Goal: Communication & Community: Answer question/provide support

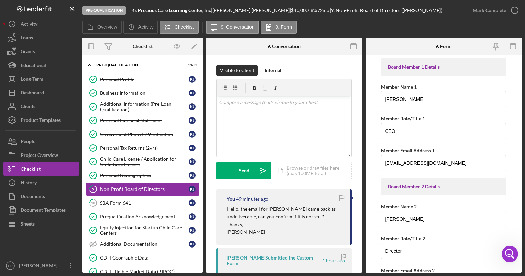
scroll to position [92, 0]
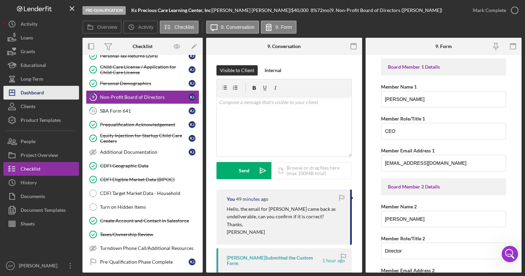
click at [38, 89] on div "Dashboard" at bounding box center [32, 93] width 23 height 15
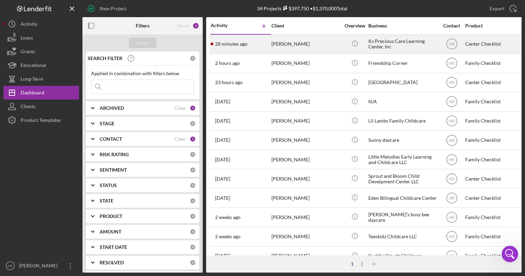
click at [385, 42] on div "Ks Precious Care Learning Center, Inc" at bounding box center [403, 44] width 69 height 18
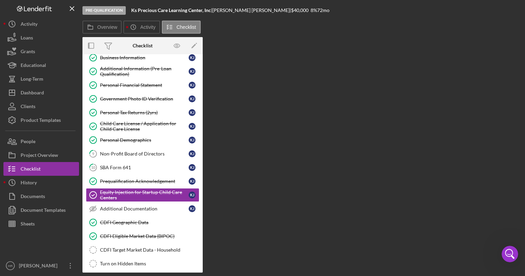
scroll to position [65, 0]
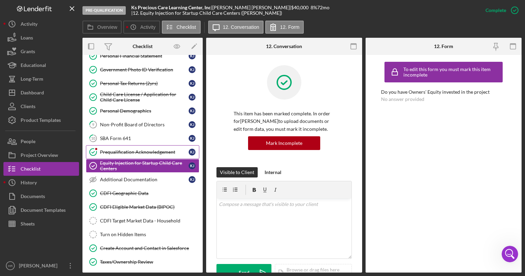
click at [124, 153] on div "Prequalification Acknowledgement" at bounding box center [144, 153] width 89 height 6
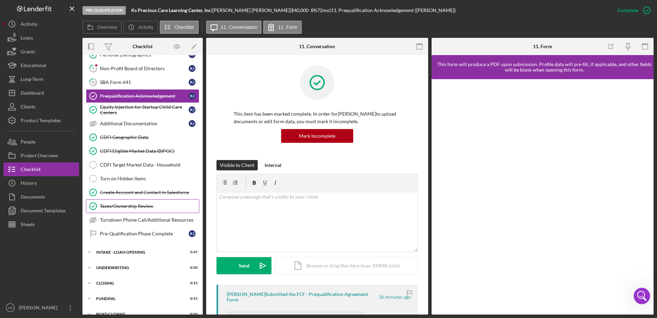
scroll to position [121, 0]
click at [117, 69] on div "Non-Profit Board of Directors" at bounding box center [144, 68] width 89 height 6
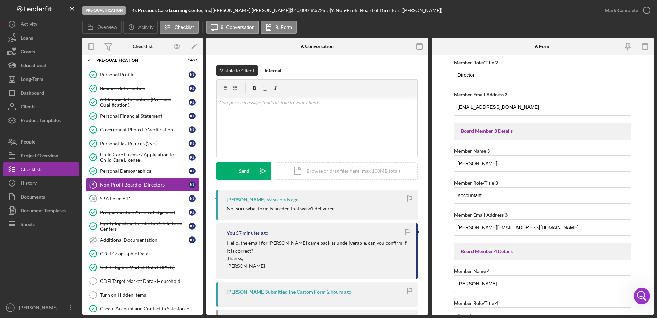
scroll to position [275, 0]
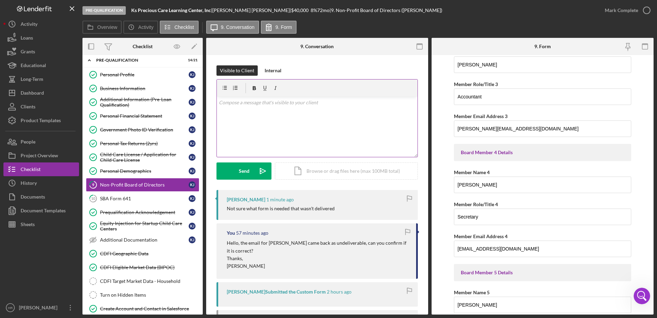
click at [302, 121] on div "v Color teal Color pink Remove color Add row above Add row below Add column bef…" at bounding box center [317, 127] width 201 height 60
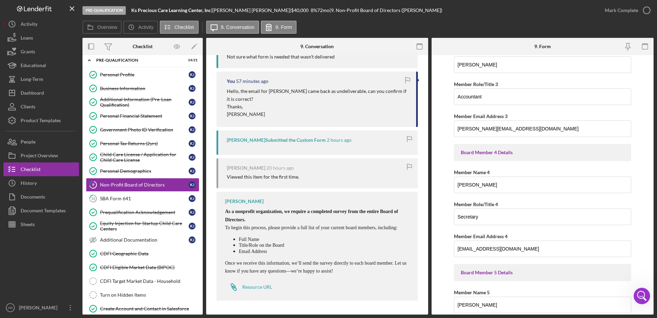
scroll to position [155, 0]
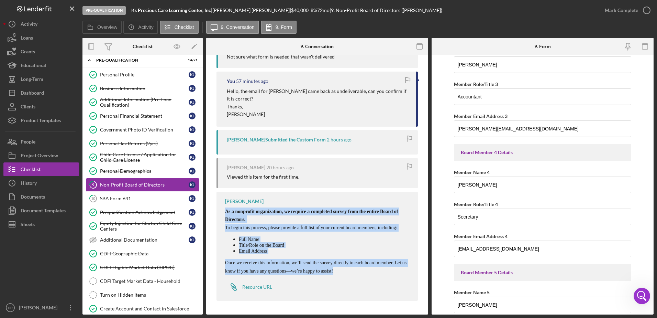
drag, startPoint x: 226, startPoint y: 197, endPoint x: 284, endPoint y: 269, distance: 92.2
click at [284, 269] on div "As a nonprofit organization, we require a completed survey from the entire Boar…" at bounding box center [318, 240] width 186 height 67
drag, startPoint x: 284, startPoint y: 269, endPoint x: 264, endPoint y: 270, distance: 20.7
click at [264, 270] on p "Once we receive this information, we’ll send the survey directly to each board …" at bounding box center [318, 267] width 186 height 16
drag, startPoint x: 226, startPoint y: 199, endPoint x: 269, endPoint y: 270, distance: 83.0
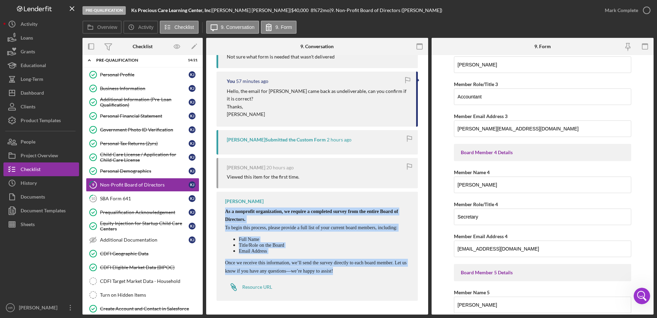
click at [269, 270] on div "[PERSON_NAME] As a nonprofit organization, we require a completed survey from t…" at bounding box center [318, 246] width 202 height 109
drag, startPoint x: 269, startPoint y: 270, endPoint x: 256, endPoint y: 261, distance: 15.1
copy div "As a nonprofit organization, we require a completed survey from the entire Boar…"
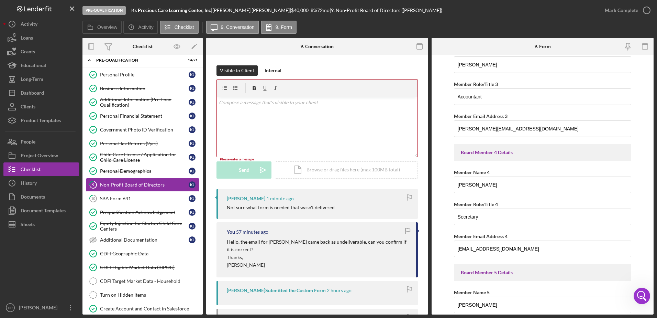
click at [262, 109] on div "v Color teal Color pink Remove color Add row above Add row below Add column bef…" at bounding box center [317, 127] width 201 height 60
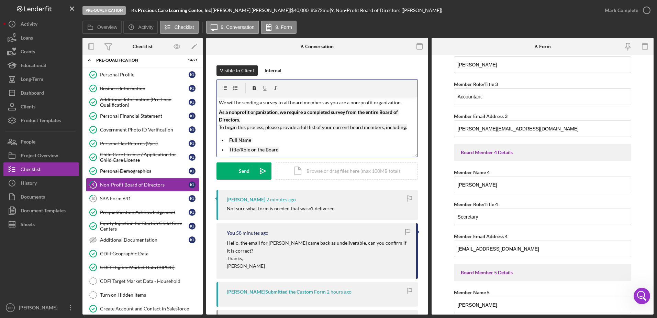
click at [400, 102] on p "We will be sending a survey to all board members as you are a non-profit organi…" at bounding box center [317, 103] width 197 height 8
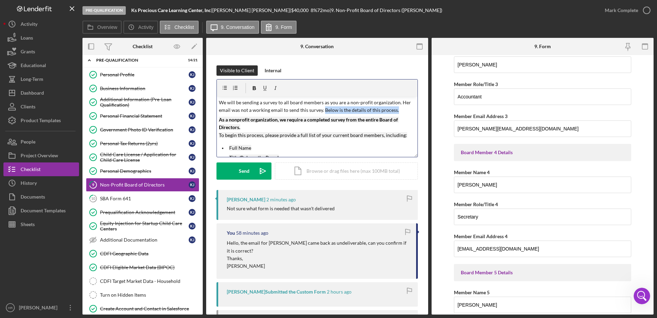
drag, startPoint x: 398, startPoint y: 110, endPoint x: 324, endPoint y: 112, distance: 73.6
click at [323, 112] on p "We will be sending a survey to all board members as you are a non-profit organi…" at bounding box center [317, 106] width 197 height 15
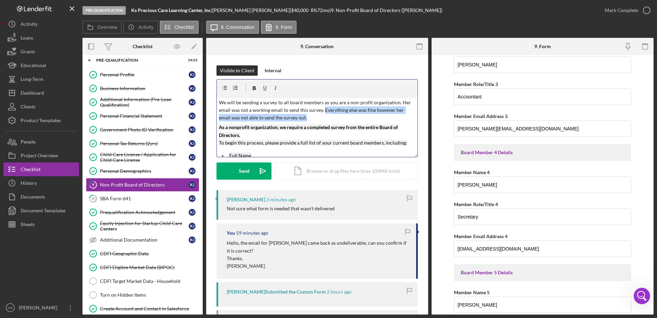
drag, startPoint x: 323, startPoint y: 110, endPoint x: 327, endPoint y: 116, distance: 6.9
click at [327, 116] on p "We will be sending a survey to all board members as you are a non-profit organi…" at bounding box center [317, 110] width 197 height 23
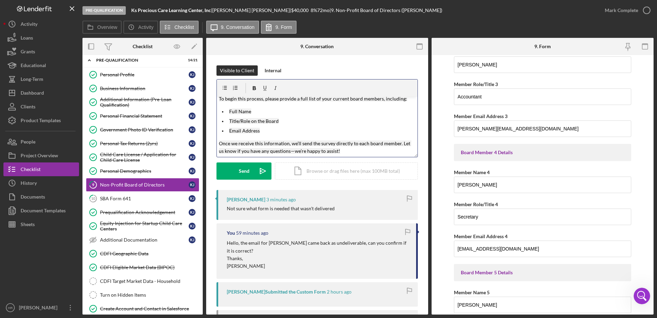
scroll to position [103, 0]
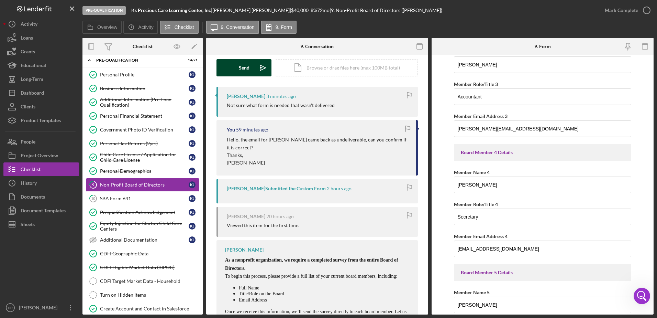
click at [241, 66] on div "Send" at bounding box center [244, 67] width 11 height 17
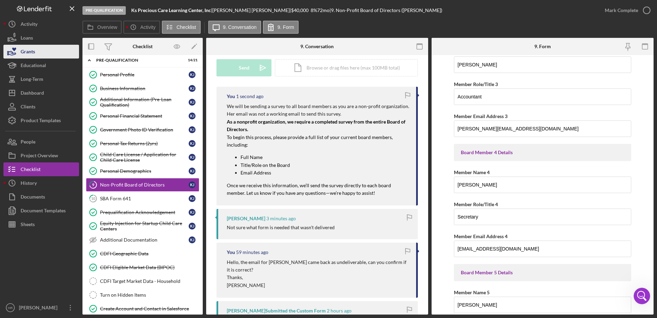
scroll to position [0, 0]
